Goal: Task Accomplishment & Management: Manage account settings

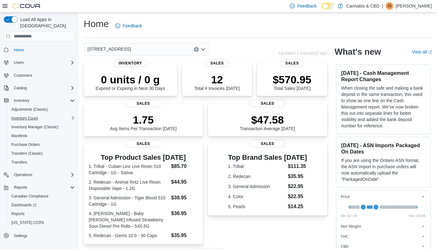
click at [29, 116] on span "Inventory Count" at bounding box center [24, 118] width 27 height 5
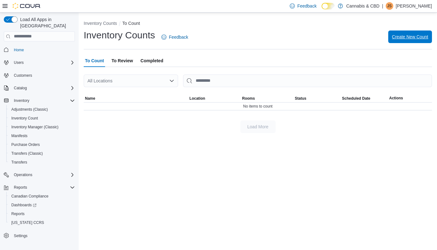
click at [396, 35] on span "Create New Count" at bounding box center [410, 37] width 36 height 6
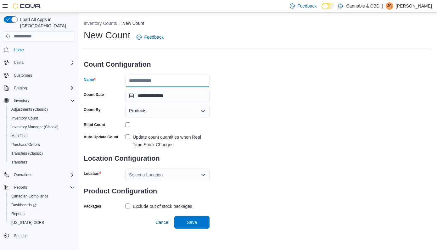
click at [188, 80] on input "Name" at bounding box center [167, 81] width 84 height 13
type input "**********"
click at [127, 136] on label "Update count quantities when Real Time Stock Changes" at bounding box center [167, 140] width 84 height 15
click at [202, 174] on icon "Open list of options" at bounding box center [203, 175] width 4 height 2
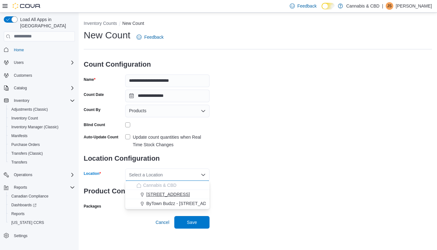
click at [177, 193] on span "[STREET_ADDRESS]" at bounding box center [167, 194] width 43 height 6
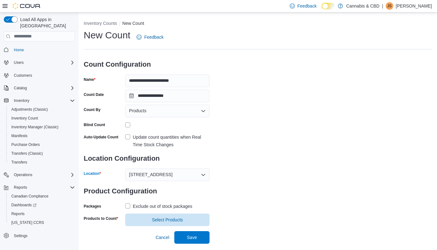
click at [127, 206] on label "Exclude out of stock packages" at bounding box center [158, 207] width 67 height 8
click at [162, 219] on span "Select Products" at bounding box center [167, 220] width 31 height 6
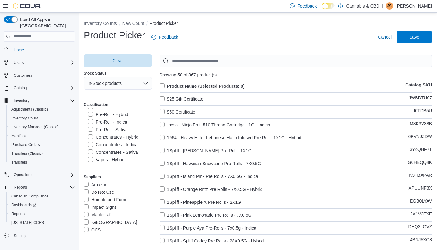
scroll to position [136, 0]
click at [93, 135] on label "Concentrates - Hybrid" at bounding box center [113, 136] width 50 height 8
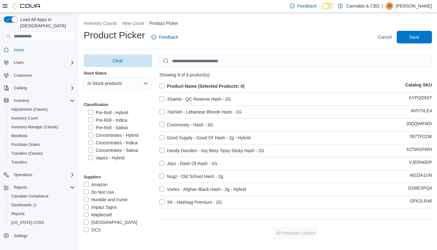
click at [90, 143] on label "Concentrates - Indica" at bounding box center [112, 143] width 49 height 8
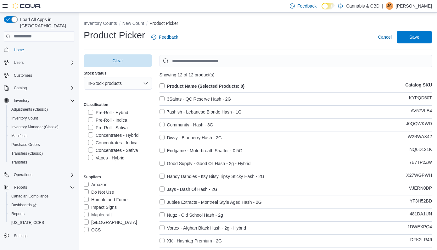
click at [91, 150] on label "Concentrates - Sativa" at bounding box center [113, 151] width 50 height 8
click at [91, 119] on label "Capsules" at bounding box center [101, 119] width 26 height 8
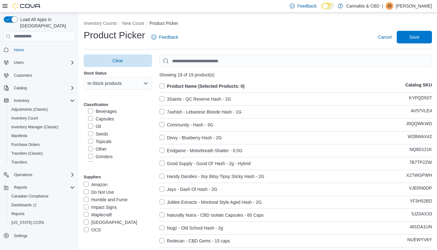
click at [91, 127] on label "Oil" at bounding box center [94, 127] width 13 height 8
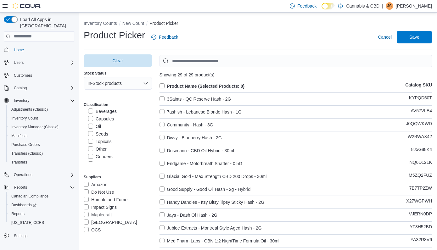
click at [91, 140] on label "Topicals" at bounding box center [100, 142] width 24 height 8
click at [163, 87] on label "Product Name (Selected Products: 0)" at bounding box center [202, 86] width 85 height 8
click at [418, 38] on span "Save" at bounding box center [414, 37] width 10 height 6
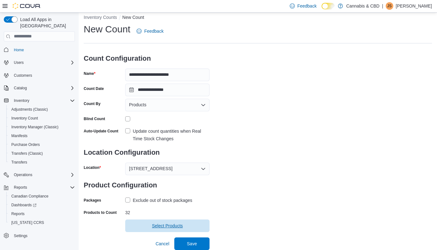
scroll to position [6, 0]
click at [193, 241] on span "Save" at bounding box center [192, 244] width 10 height 6
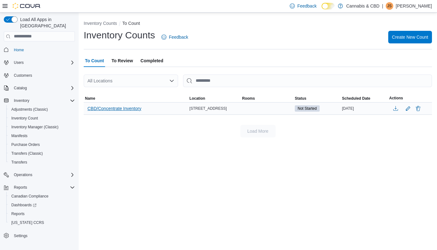
click at [131, 107] on span "CBD/Concentrate Inventory" at bounding box center [115, 108] width 54 height 6
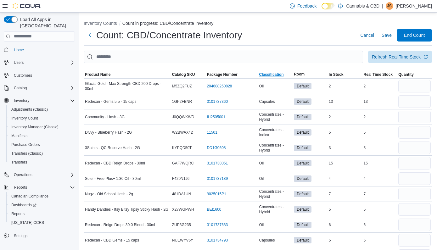
click at [269, 75] on span "Classification" at bounding box center [271, 74] width 25 height 5
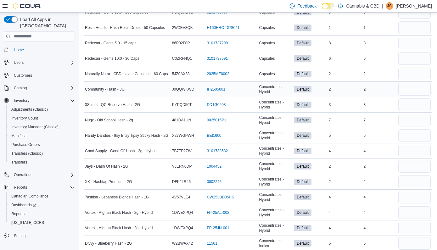
scroll to position [121, 0]
click at [418, 92] on input "number" at bounding box center [414, 88] width 32 height 13
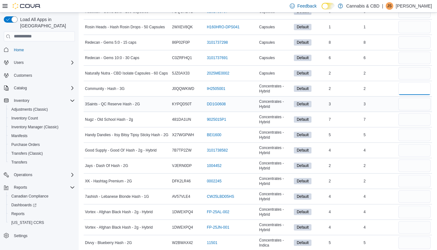
type input "*"
click at [419, 105] on input "number" at bounding box center [414, 104] width 32 height 13
type input "*"
click at [419, 119] on input "number" at bounding box center [414, 119] width 32 height 13
type input "*"
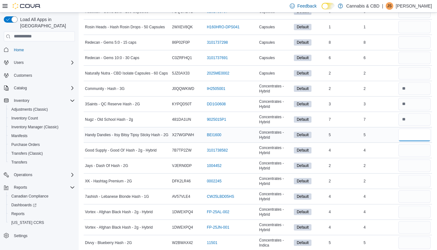
click at [420, 130] on input "number" at bounding box center [414, 135] width 32 height 13
type input "*"
click at [419, 150] on input "number" at bounding box center [414, 150] width 32 height 13
type input "*"
click at [418, 163] on input "number" at bounding box center [414, 166] width 32 height 13
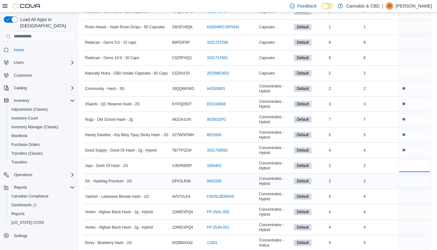
type input "*"
click at [419, 182] on input "number" at bounding box center [414, 181] width 32 height 13
type input "*"
click at [420, 201] on input "number" at bounding box center [414, 196] width 32 height 13
type input "*"
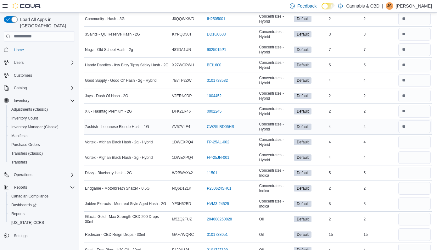
scroll to position [195, 0]
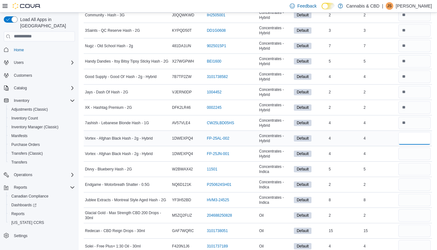
click at [417, 141] on input "number" at bounding box center [414, 138] width 32 height 13
type input "*"
click at [417, 156] on input "number" at bounding box center [414, 154] width 32 height 13
type input "*"
click at [414, 170] on input "number" at bounding box center [414, 169] width 32 height 13
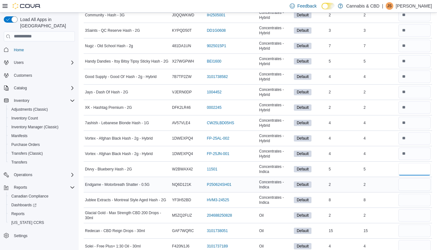
type input "*"
click at [414, 182] on input "number" at bounding box center [414, 184] width 32 height 13
type input "*"
click at [415, 201] on input "number" at bounding box center [414, 200] width 32 height 13
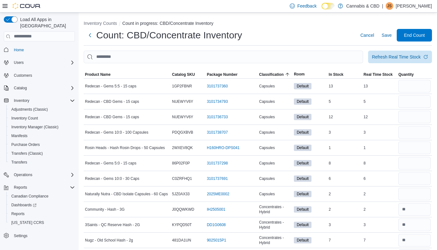
scroll to position [0, 0]
type input "*"
click at [418, 86] on input "number" at bounding box center [414, 86] width 32 height 13
type input "**"
click at [417, 100] on input "number" at bounding box center [414, 101] width 32 height 13
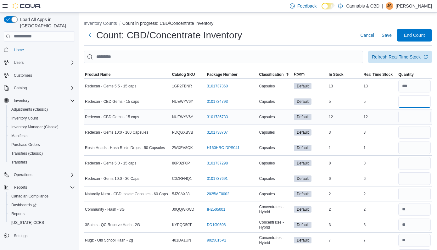
type input "*"
click at [415, 117] on input "number" at bounding box center [414, 117] width 32 height 13
type input "**"
click at [415, 131] on input "number" at bounding box center [414, 132] width 32 height 13
type input "*"
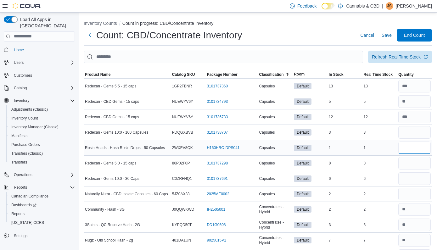
click at [417, 144] on input "number" at bounding box center [414, 148] width 32 height 13
type input "*"
click at [417, 164] on input "number" at bounding box center [414, 163] width 32 height 13
type input "*"
click at [417, 176] on input "number" at bounding box center [414, 178] width 32 height 13
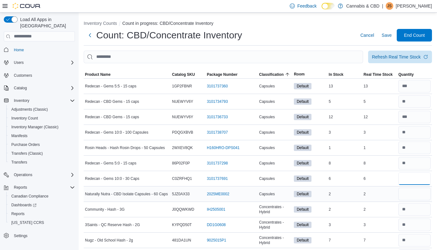
type input "*"
click at [413, 194] on input "number" at bounding box center [414, 194] width 32 height 13
type input "*"
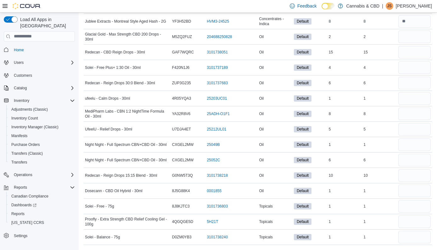
scroll to position [373, 0]
click at [415, 35] on input "number" at bounding box center [414, 37] width 32 height 13
type input "*"
click at [418, 51] on input "number" at bounding box center [414, 52] width 32 height 13
type input "**"
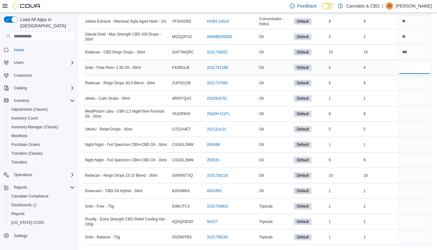
click at [418, 66] on input "number" at bounding box center [414, 67] width 32 height 13
type input "*"
click at [418, 82] on input "number" at bounding box center [414, 83] width 32 height 13
type input "*"
click at [416, 99] on input "number" at bounding box center [414, 98] width 32 height 13
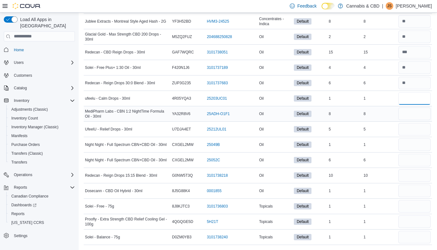
type input "*"
click at [416, 115] on input "number" at bounding box center [414, 114] width 32 height 13
type input "*"
click at [415, 133] on input "number" at bounding box center [414, 129] width 32 height 13
type input "*"
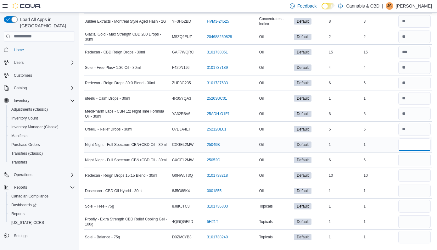
click at [415, 149] on input "number" at bounding box center [414, 144] width 32 height 13
type input "*"
click at [414, 158] on input "*" at bounding box center [414, 160] width 32 height 13
type input "*"
click at [412, 173] on input "number" at bounding box center [414, 175] width 32 height 13
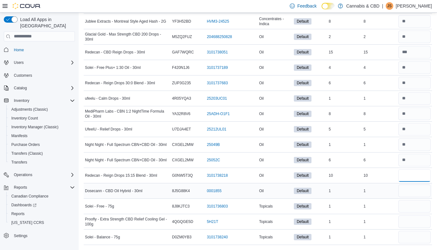
type input "**"
click at [414, 188] on input "number" at bounding box center [414, 191] width 32 height 13
type input "*"
click at [415, 212] on input "number" at bounding box center [414, 206] width 32 height 13
type input "*"
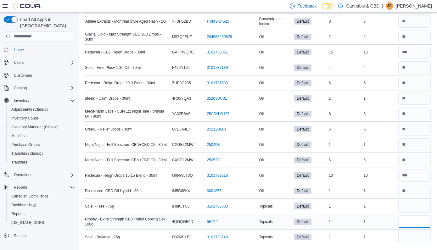
click at [415, 223] on input "number" at bounding box center [414, 222] width 32 height 13
type input "*"
click at [416, 237] on input "number" at bounding box center [414, 237] width 32 height 13
type input "*"
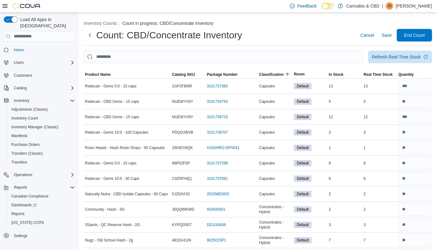
scroll to position [0, 0]
click at [390, 36] on span "Save" at bounding box center [387, 35] width 10 height 6
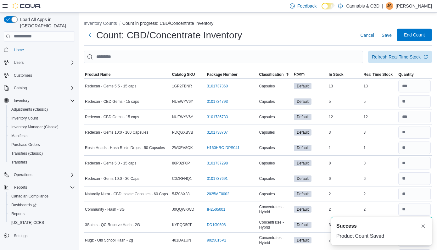
click at [409, 37] on span "End Count" at bounding box center [414, 35] width 21 height 6
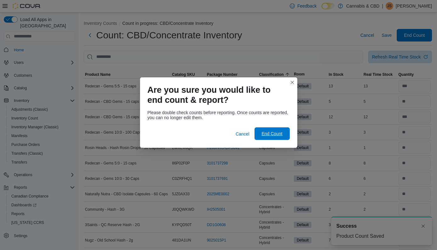
click at [279, 131] on span "End Count" at bounding box center [272, 134] width 21 height 6
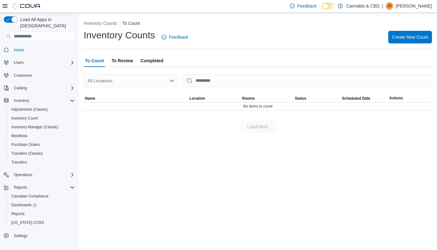
click at [129, 59] on span "To Review" at bounding box center [121, 60] width 21 height 13
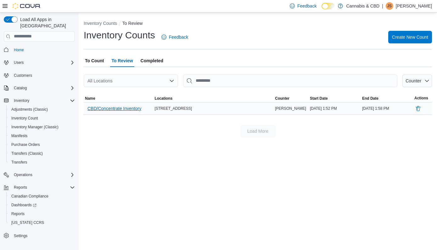
click at [125, 108] on span "CBD/Concentrate Inventory" at bounding box center [115, 108] width 54 height 6
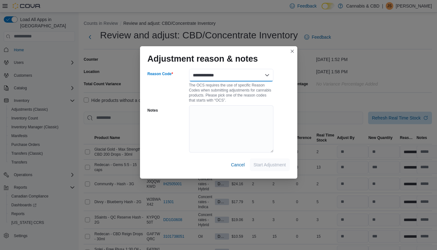
select select "**********"
click at [272, 163] on span "Start Adjustment" at bounding box center [270, 164] width 32 height 6
select select "**********"
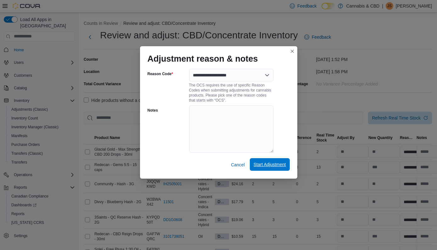
select select "**********"
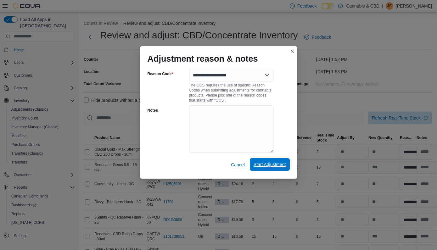
select select "**********"
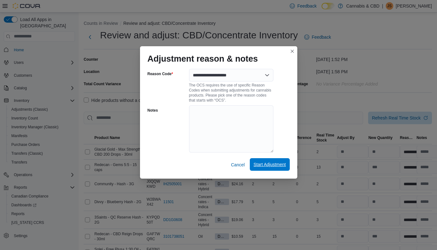
select select "**********"
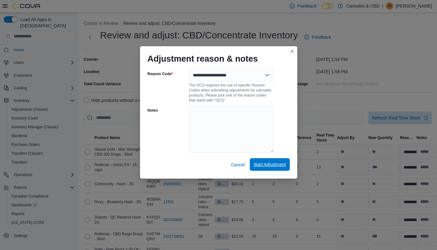
select select "**********"
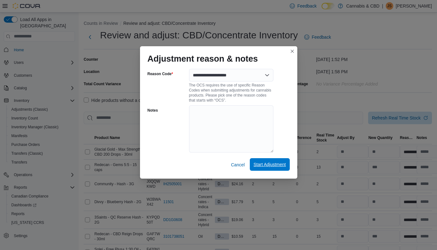
select select "**********"
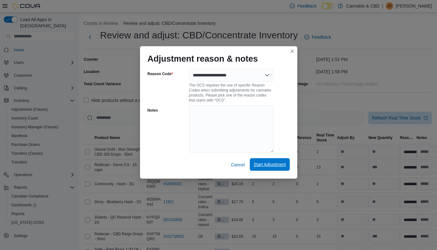
select select "**********"
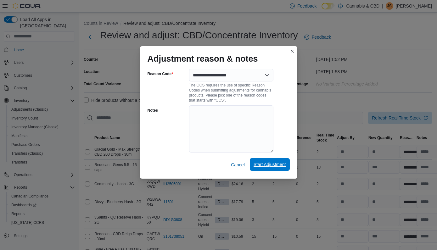
select select "**********"
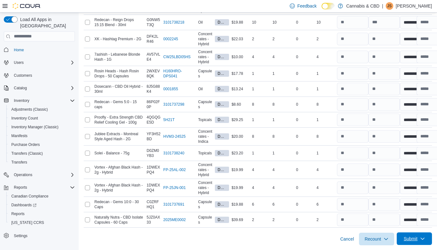
scroll to position [489, 0]
click at [416, 244] on span "Submit" at bounding box center [415, 239] width 28 height 13
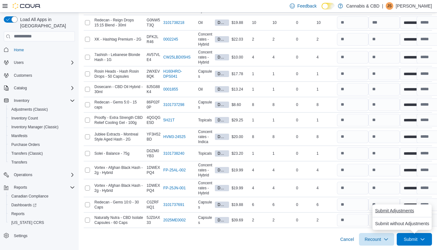
click at [406, 210] on span "Submit Adjustments" at bounding box center [394, 211] width 39 height 6
